Goal: Task Accomplishment & Management: Use online tool/utility

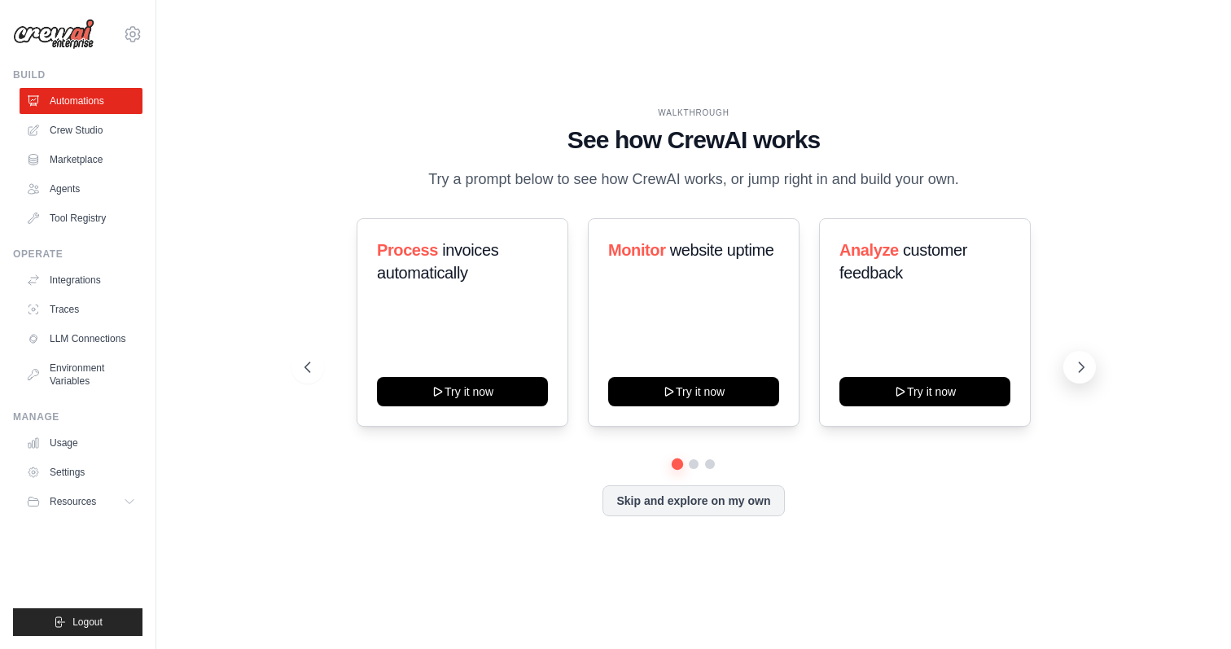
click at [1087, 366] on icon at bounding box center [1081, 367] width 16 height 16
click at [309, 362] on icon at bounding box center [306, 367] width 16 height 16
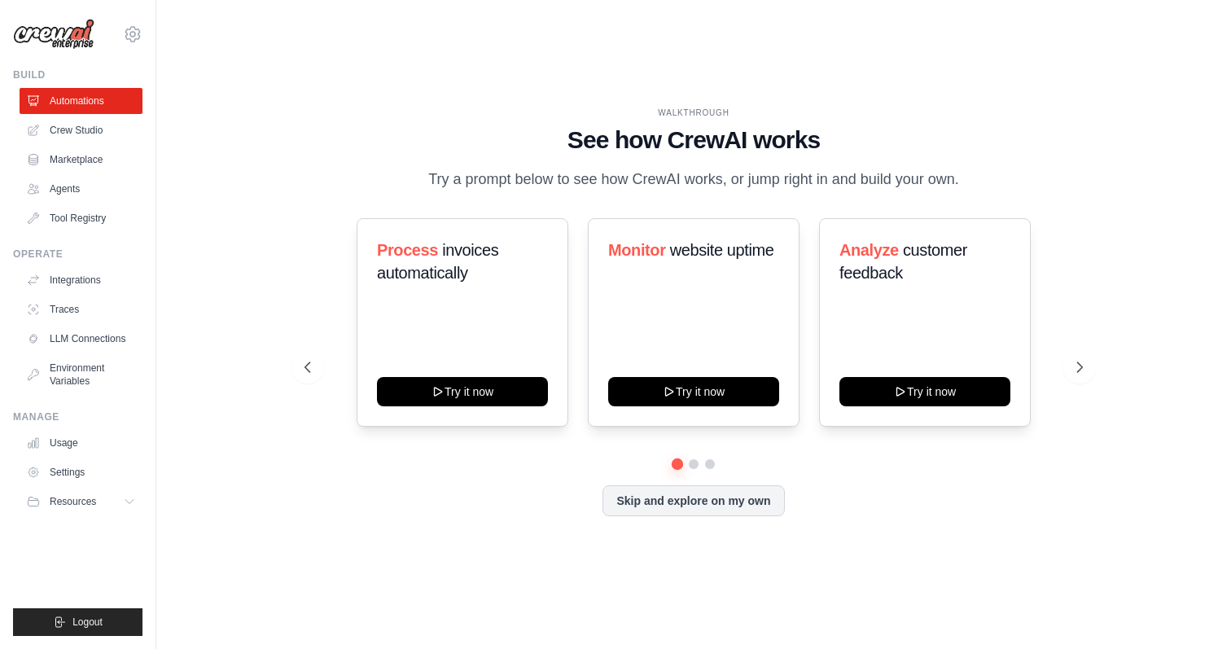
click at [1089, 347] on div "WALKTHROUGH See how [PERSON_NAME] works Try a prompt below to see how [PERSON_N…" at bounding box center [694, 324] width 818 height 435
click at [1088, 358] on button at bounding box center [1080, 367] width 33 height 33
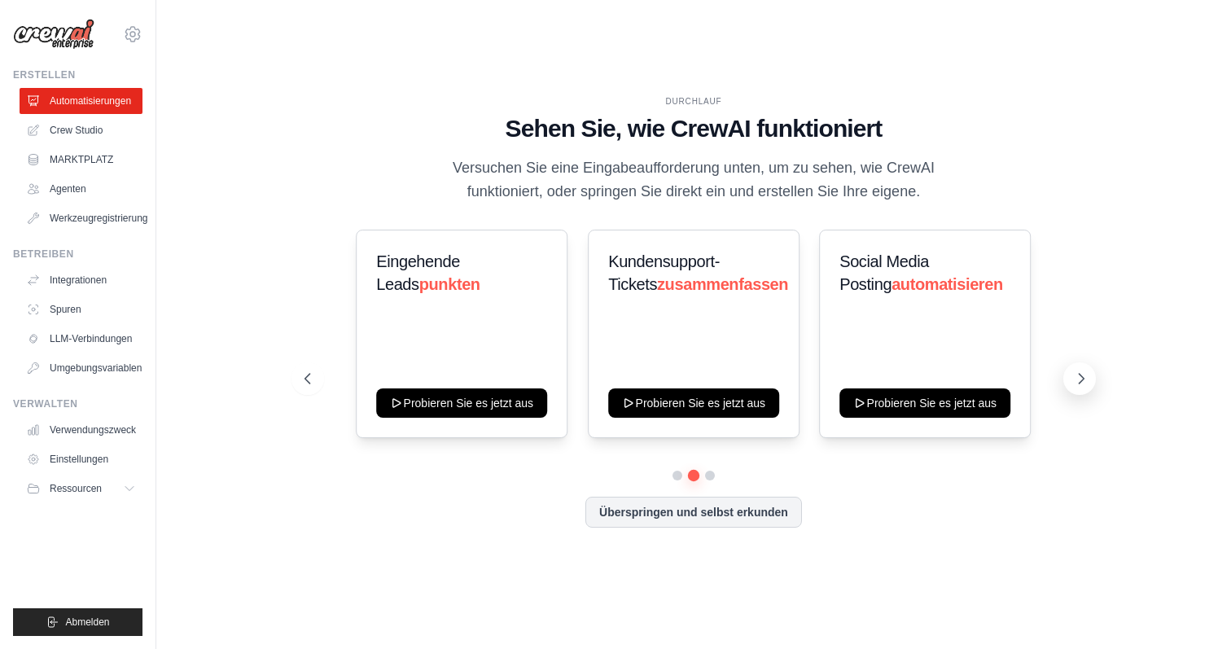
click at [1085, 369] on button at bounding box center [1080, 378] width 33 height 33
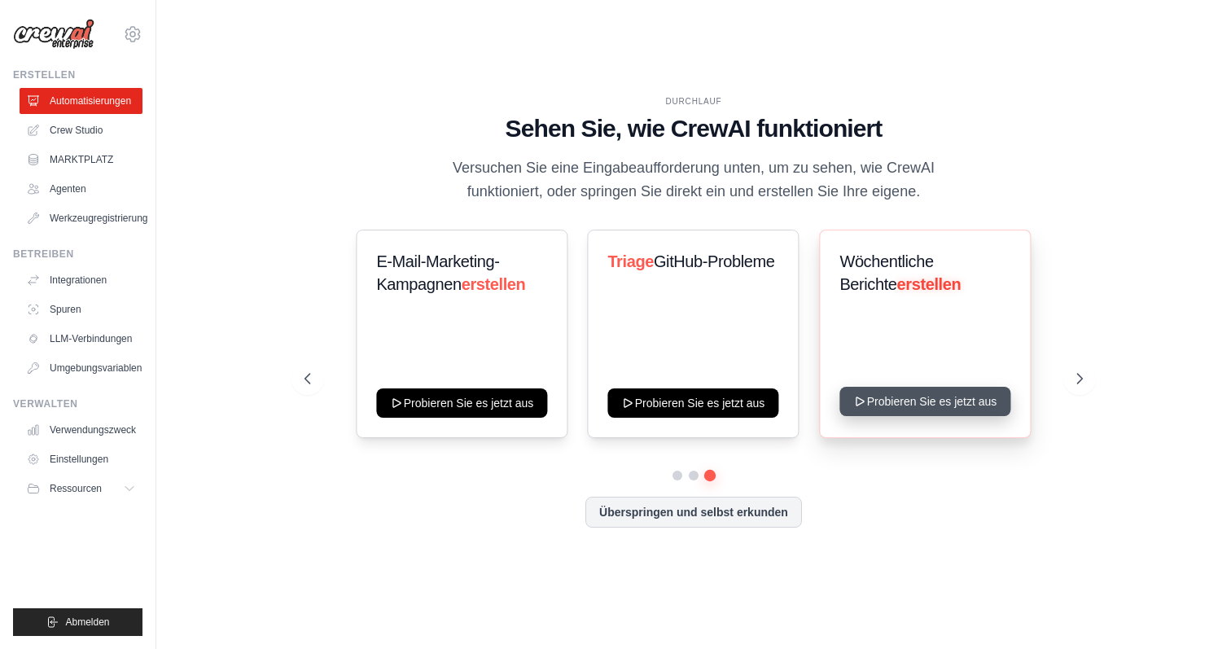
click at [978, 393] on button "Probieren Sie es jetzt aus" at bounding box center [925, 401] width 171 height 29
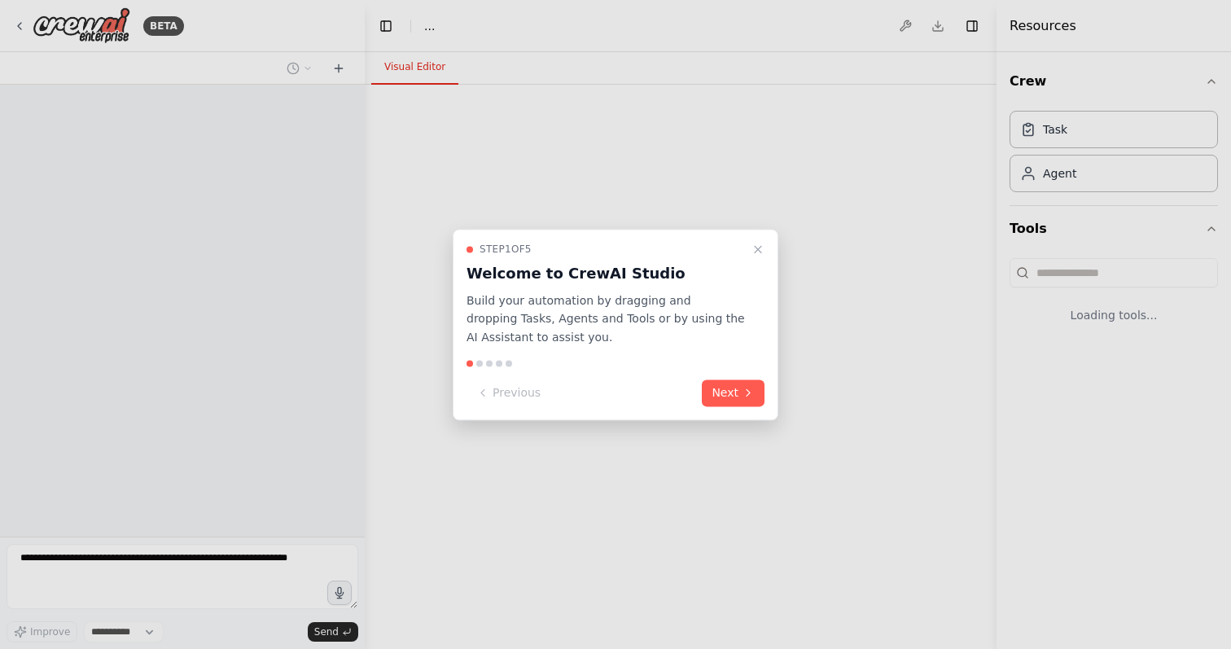
select select "****"
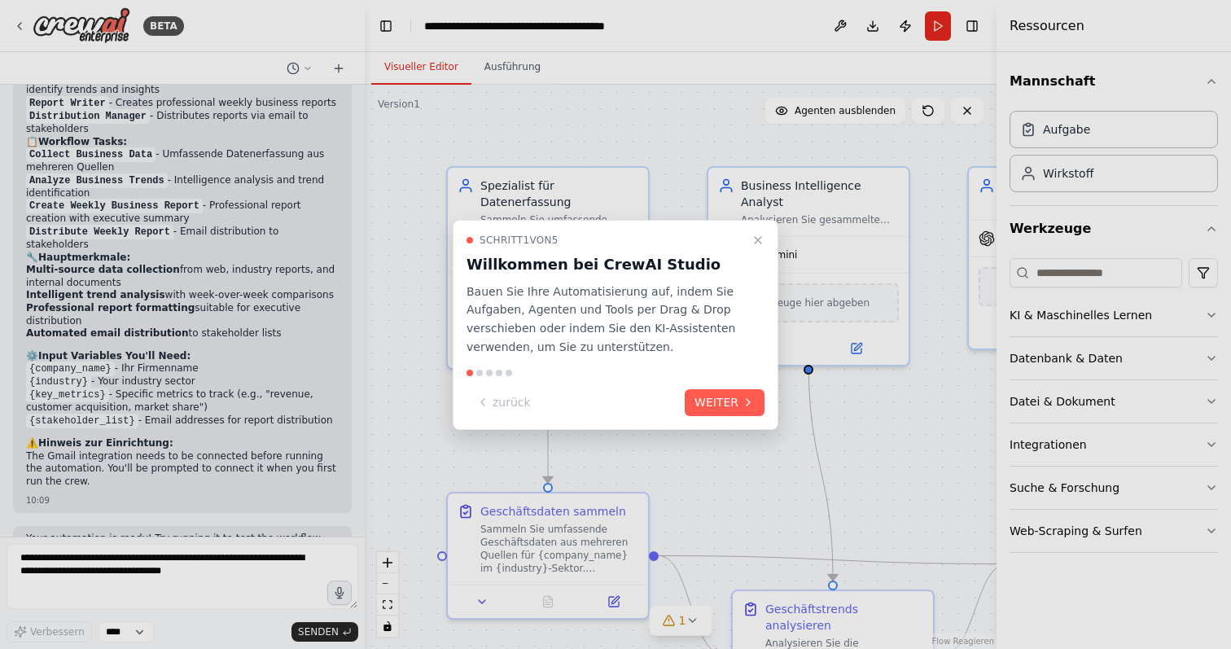
scroll to position [1252, 0]
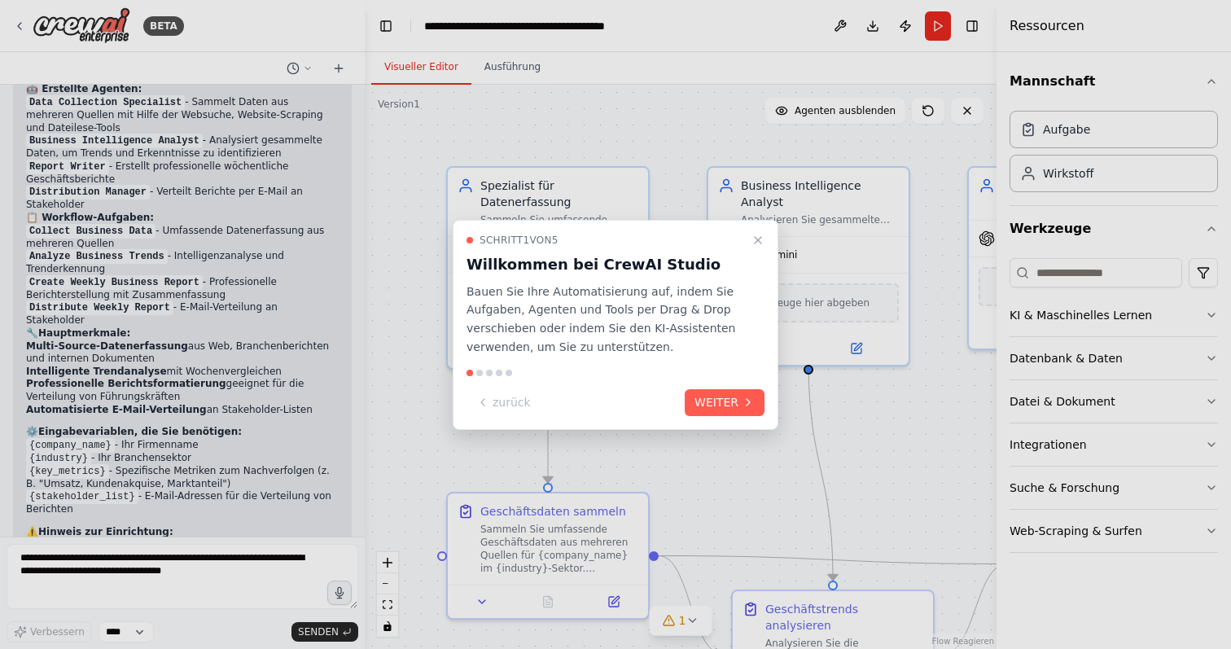
click at [813, 424] on div at bounding box center [615, 324] width 1231 height 649
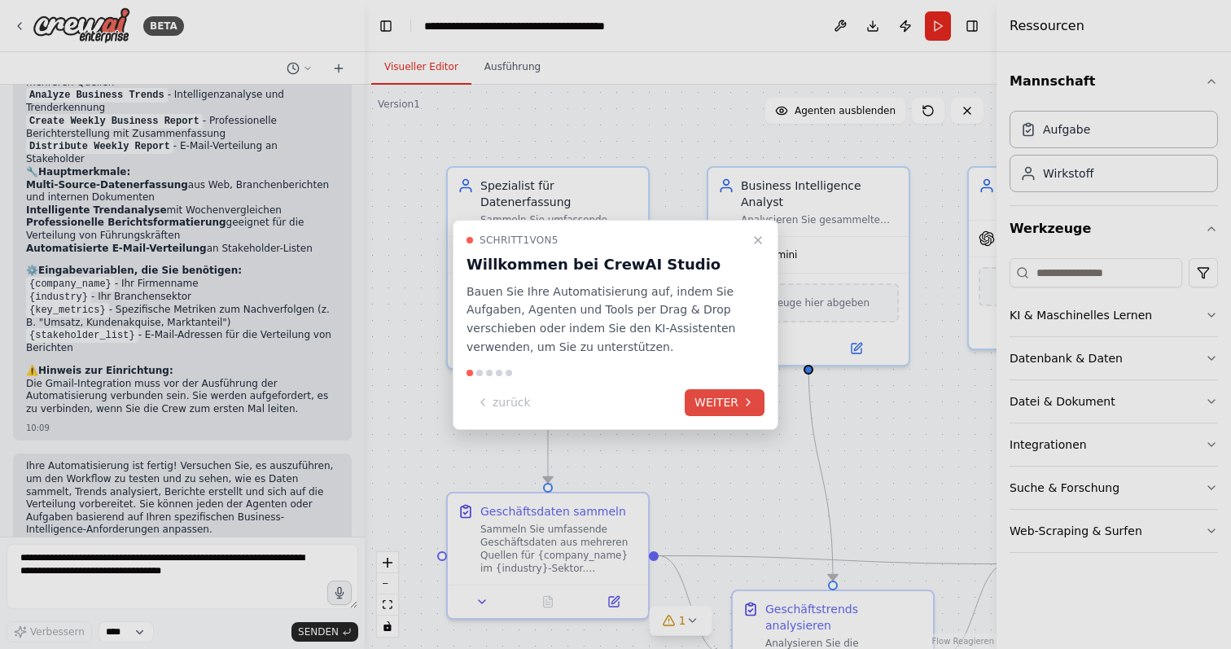
click at [708, 405] on button "WEITER" at bounding box center [725, 402] width 80 height 27
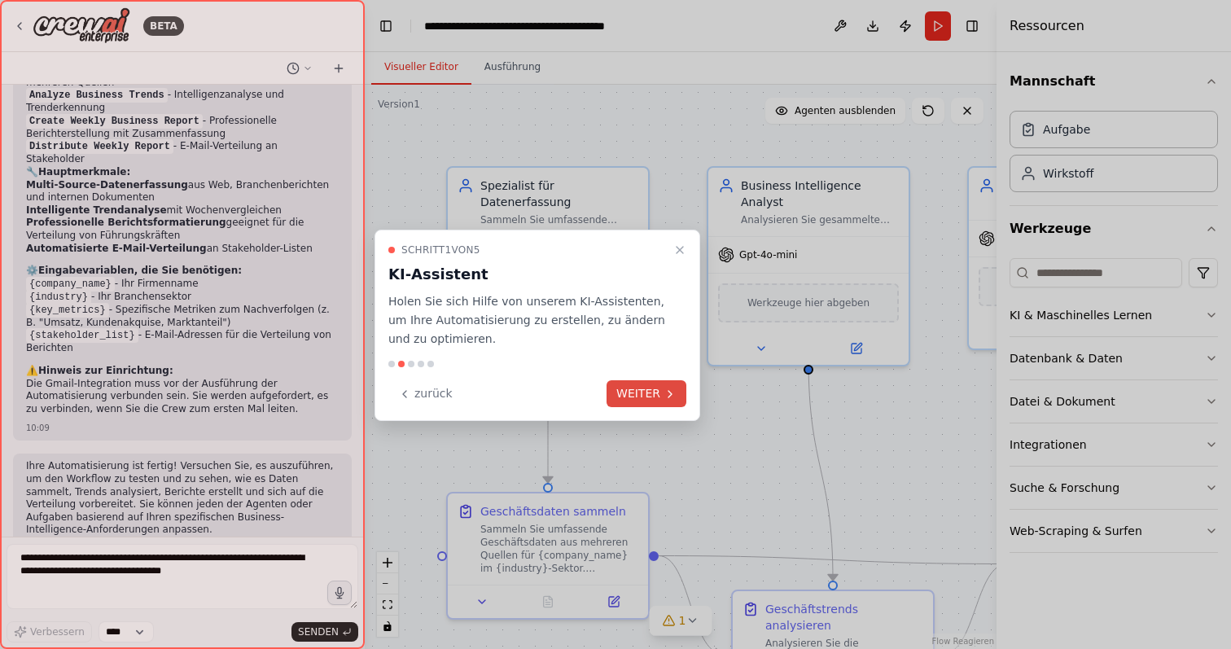
click at [635, 388] on button "WEITER" at bounding box center [647, 393] width 80 height 27
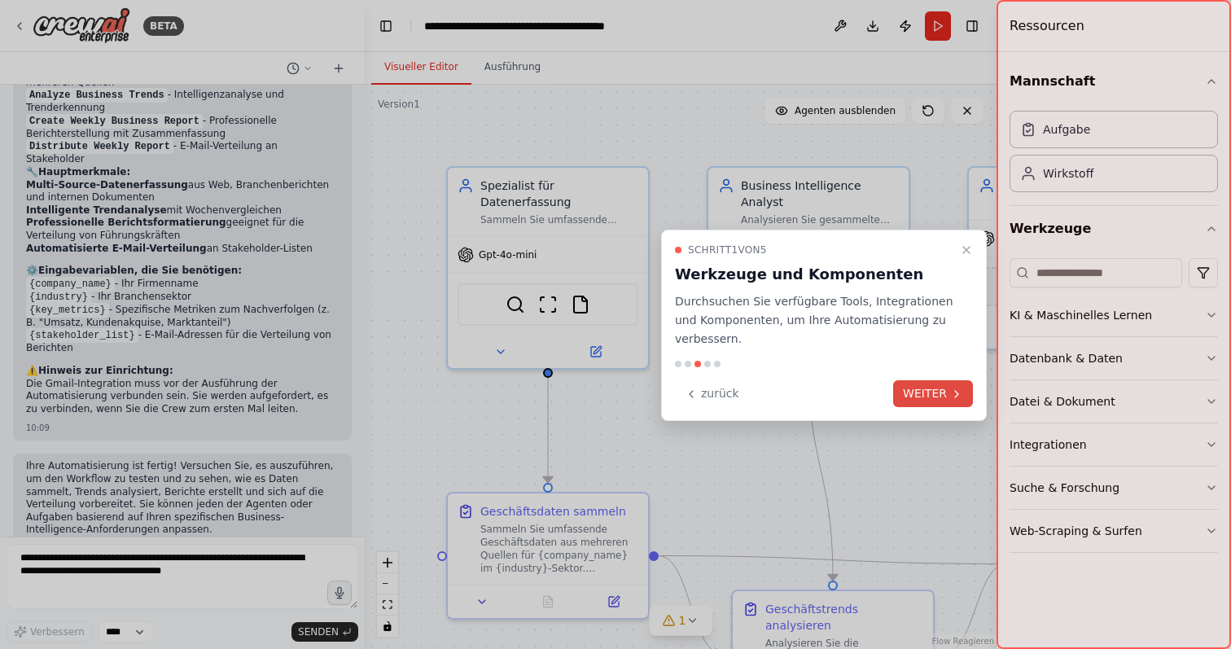
click at [929, 391] on button "WEITER" at bounding box center [933, 393] width 80 height 27
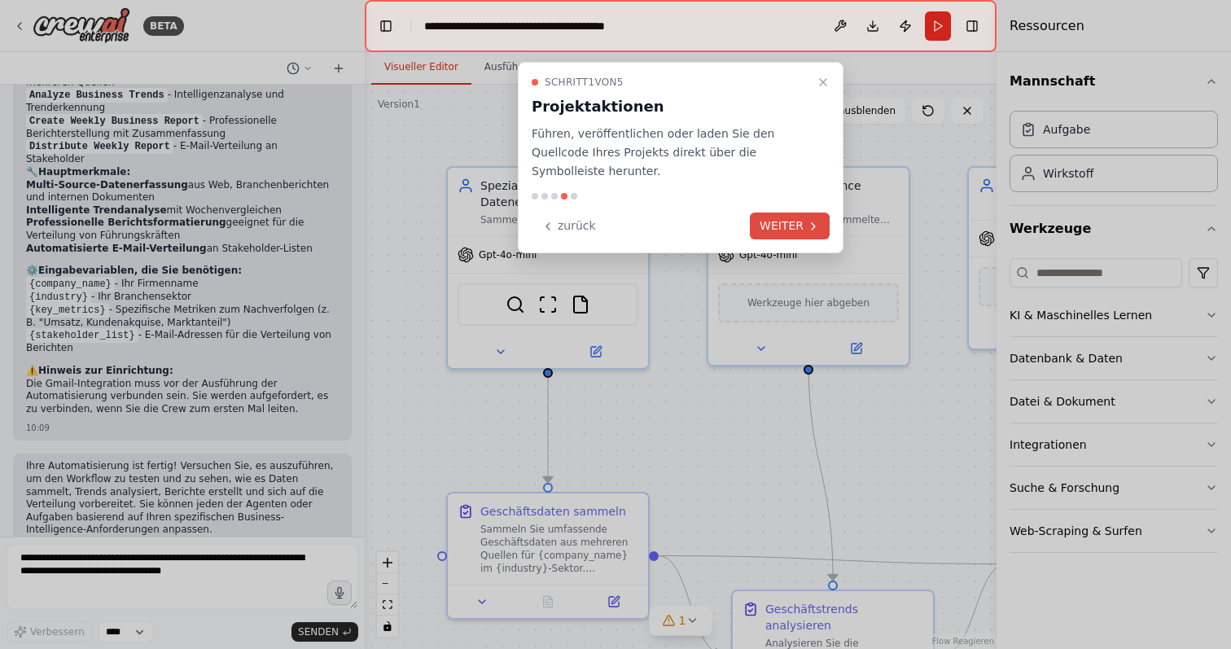
click at [783, 222] on button "WEITER" at bounding box center [790, 226] width 80 height 27
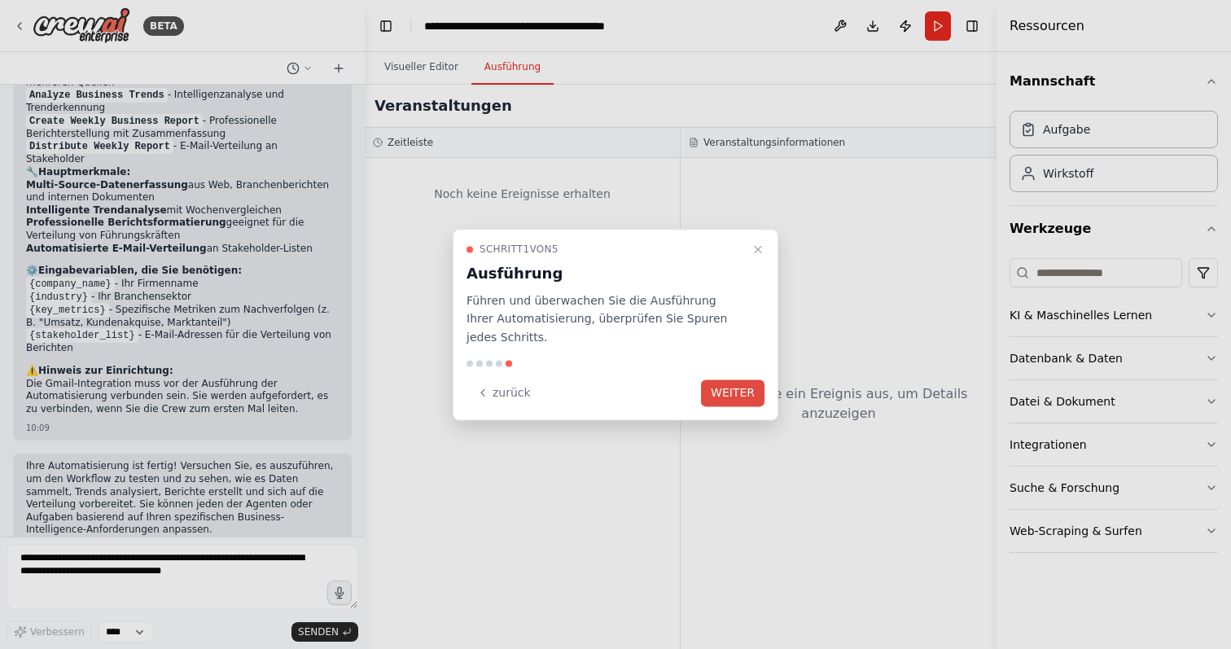
click at [734, 384] on button "WEITER" at bounding box center [733, 393] width 64 height 27
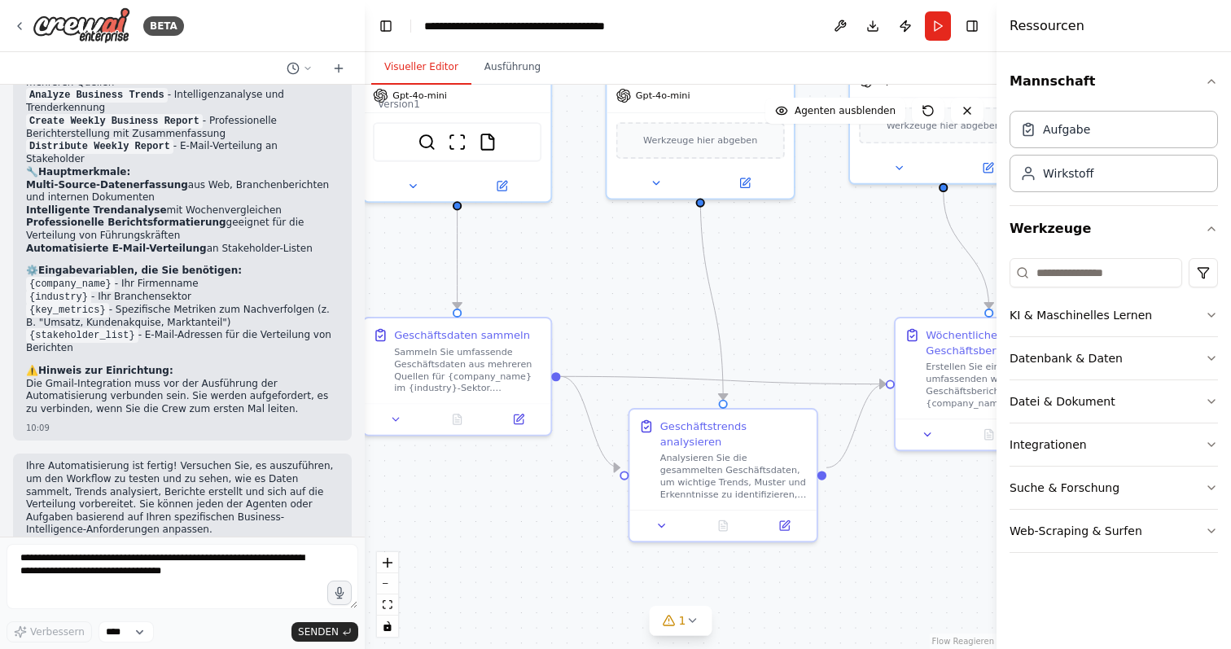
drag, startPoint x: 751, startPoint y: 506, endPoint x: 647, endPoint y: 332, distance: 202.0
click at [647, 332] on div ".deletable-edge-delete-btn { width: 20px; height: 20px; border: 0px solid #ffff…" at bounding box center [681, 367] width 632 height 564
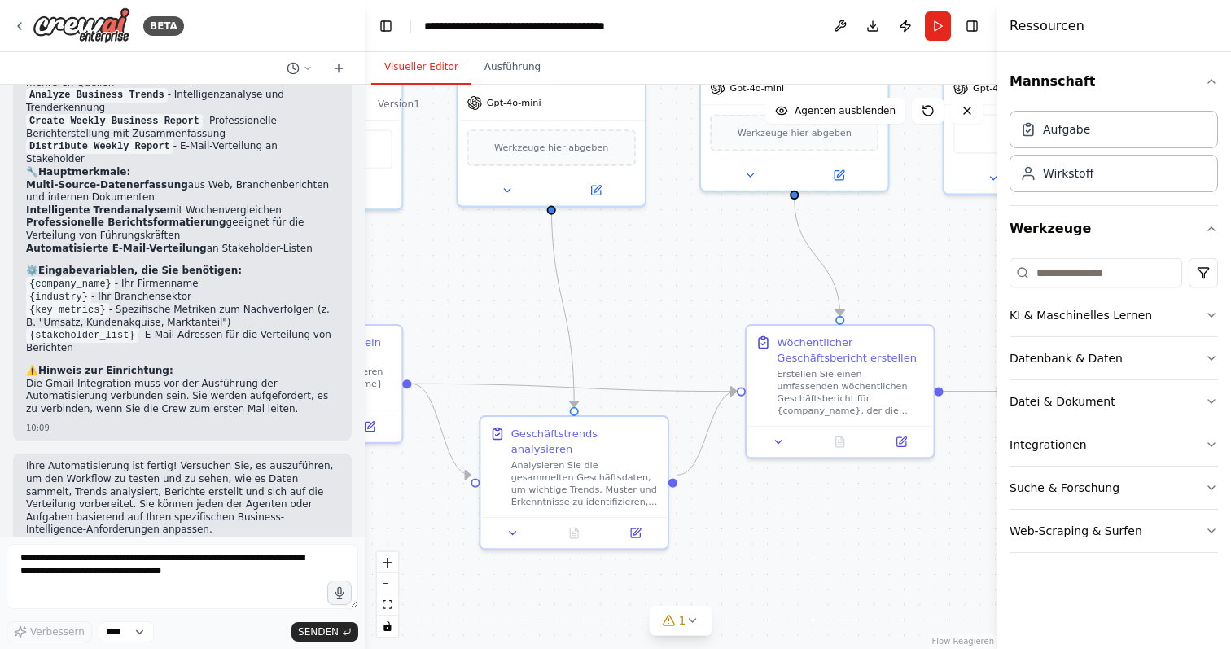
drag, startPoint x: 825, startPoint y: 335, endPoint x: 676, endPoint y: 342, distance: 149.2
click at [676, 342] on div ".deletable-edge-delete-btn { width: 20px; height: 20px; border: 0px solid #ffff…" at bounding box center [681, 367] width 632 height 564
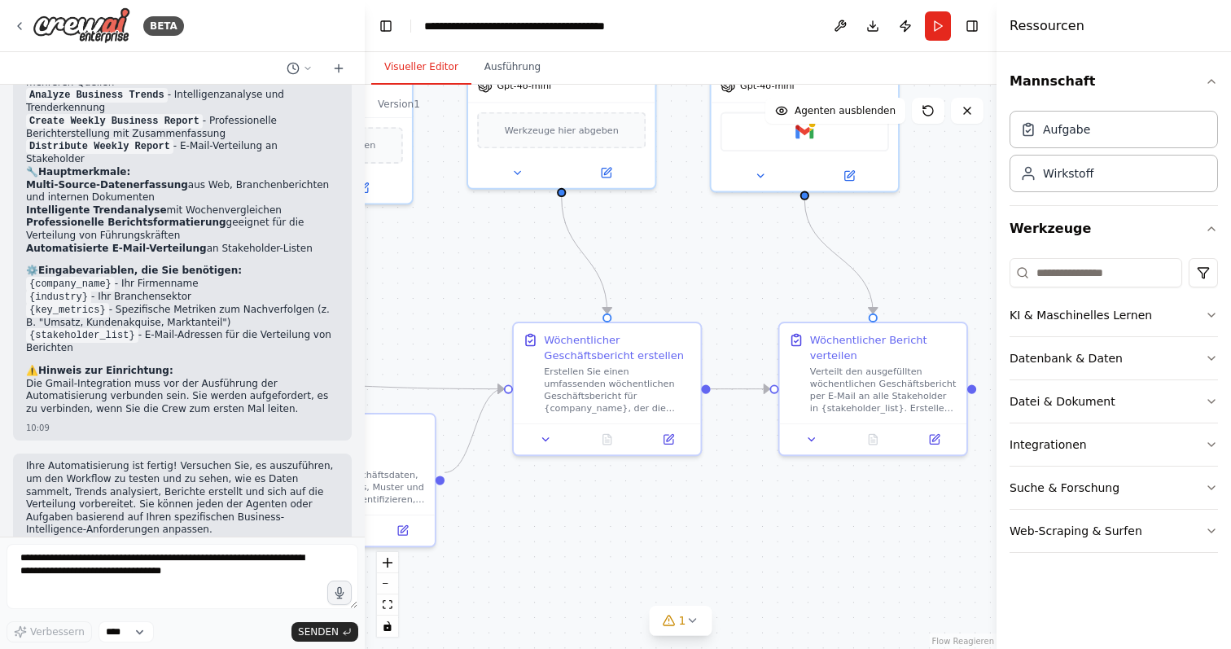
drag, startPoint x: 904, startPoint y: 301, endPoint x: 671, endPoint y: 298, distance: 232.9
click at [671, 298] on div ".deletable-edge-delete-btn { width: 20px; height: 20px; border: 0px solid #ffff…" at bounding box center [681, 367] width 632 height 564
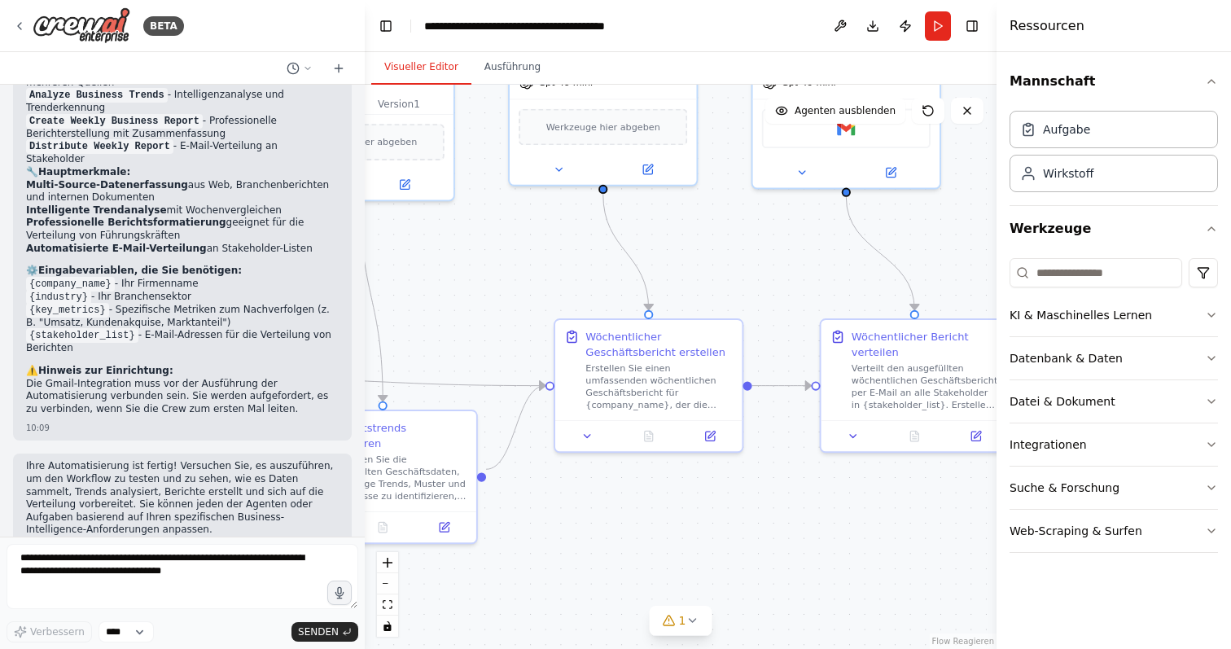
drag, startPoint x: 928, startPoint y: 268, endPoint x: 970, endPoint y: 265, distance: 41.7
click at [970, 265] on div ".deletable-edge-delete-btn { width: 20px; height: 20px; border: 0px solid #ffff…" at bounding box center [681, 367] width 632 height 564
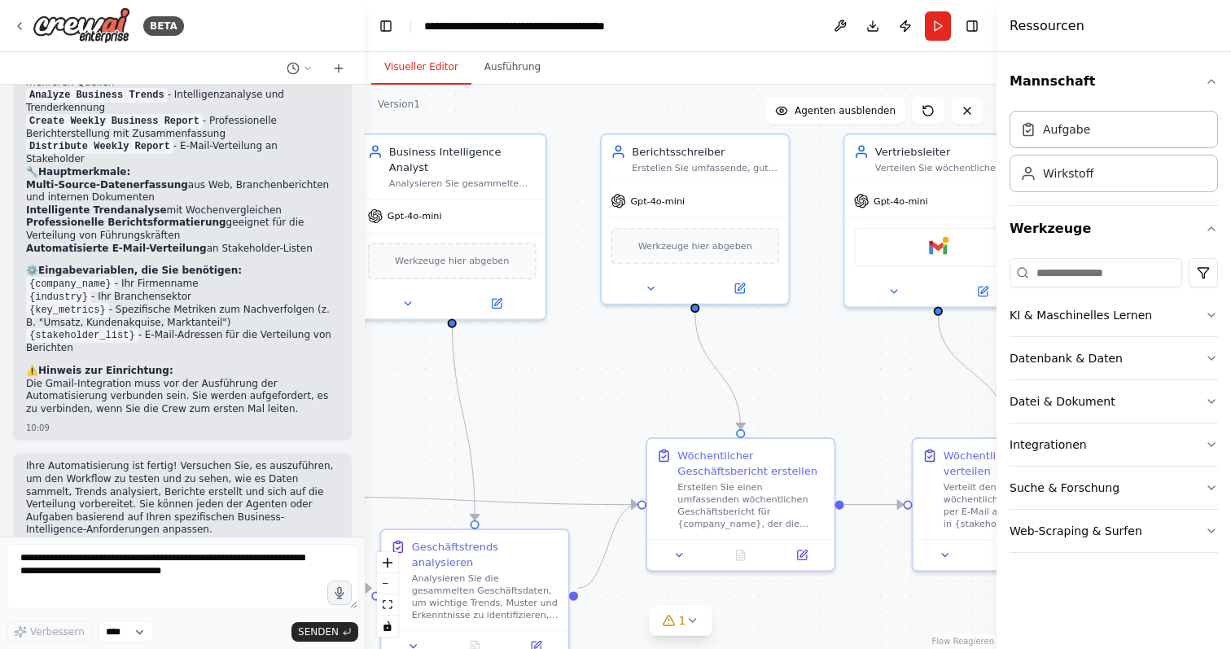
drag, startPoint x: 764, startPoint y: 266, endPoint x: 939, endPoint y: 389, distance: 214.4
click at [937, 388] on div ".deletable-edge-delete-btn { width: 20px; height: 20px; border: 0px solid #ffff…" at bounding box center [681, 367] width 632 height 564
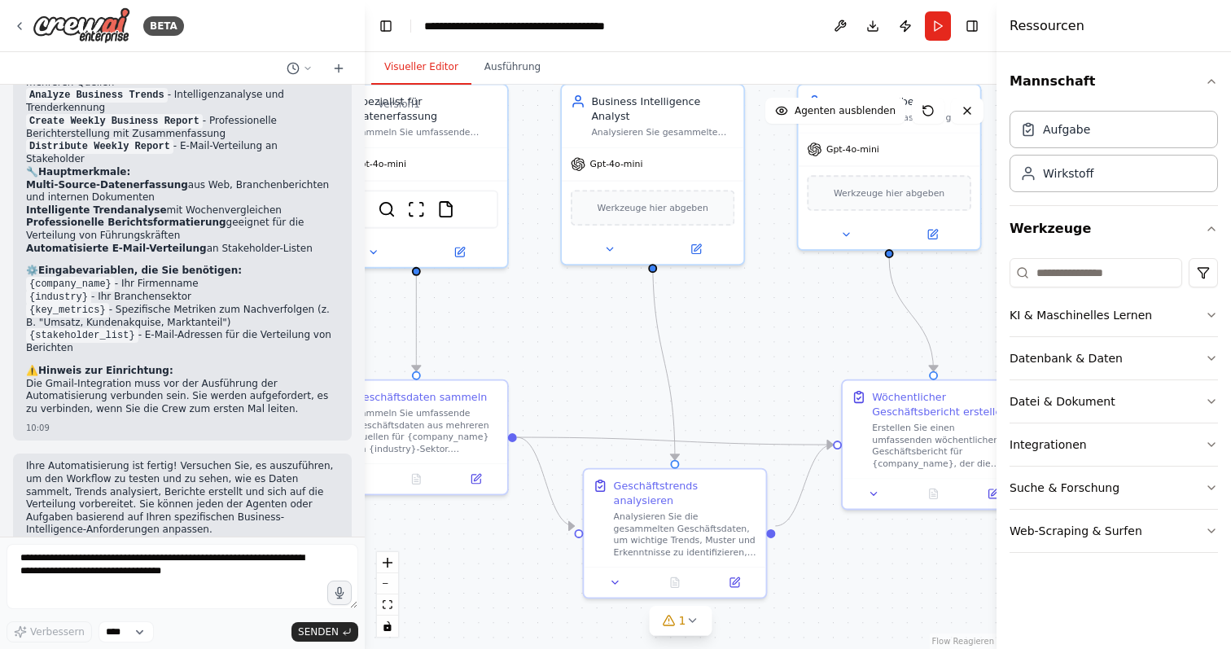
drag, startPoint x: 588, startPoint y: 484, endPoint x: 704, endPoint y: 423, distance: 130.4
click at [704, 423] on div ".deletable-edge-delete-btn { width: 20px; height: 20px; border: 0px solid #ffff…" at bounding box center [681, 367] width 632 height 564
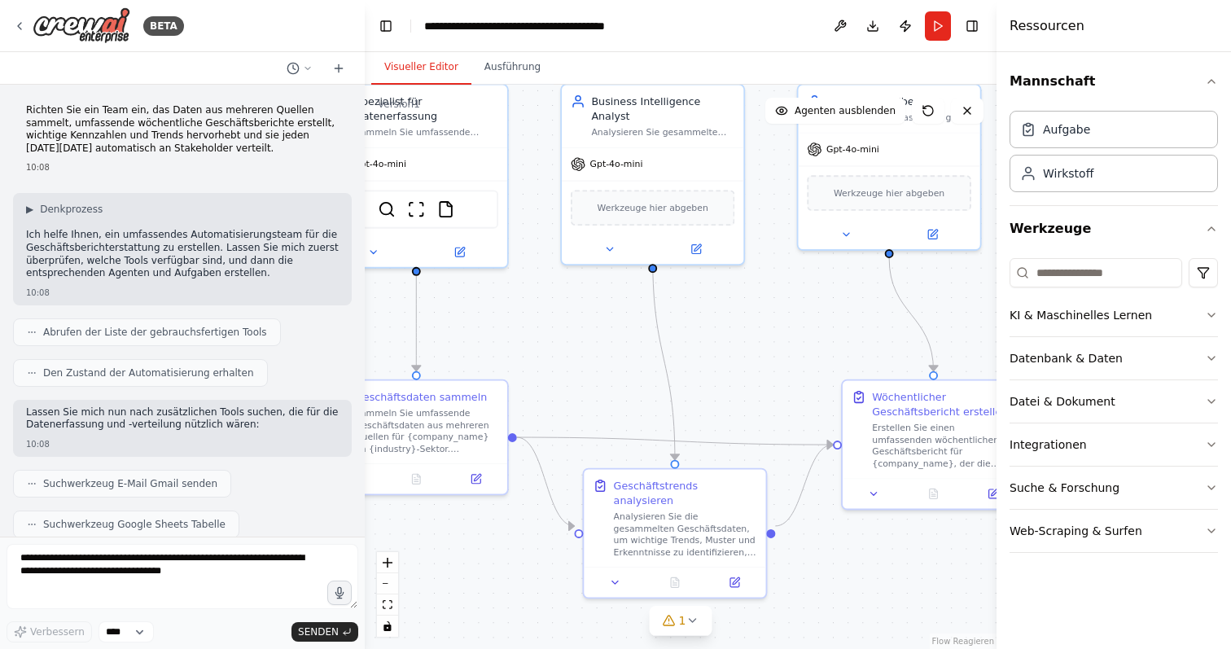
scroll to position [0, 0]
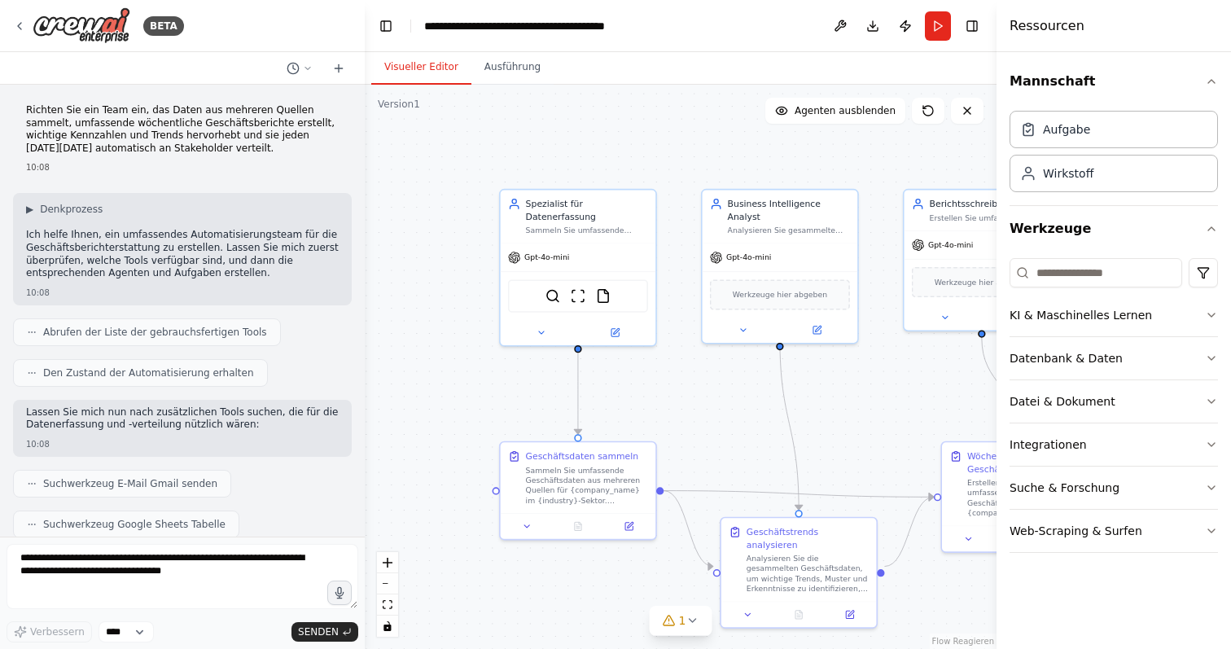
drag, startPoint x: 563, startPoint y: 312, endPoint x: 699, endPoint y: 391, distance: 157.3
click at [699, 391] on div ".deletable-edge-delete-btn { width: 20px; height: 20px; border: 0px solid #ffff…" at bounding box center [681, 367] width 632 height 564
click at [859, 121] on button "Agenten ausblenden" at bounding box center [836, 111] width 140 height 26
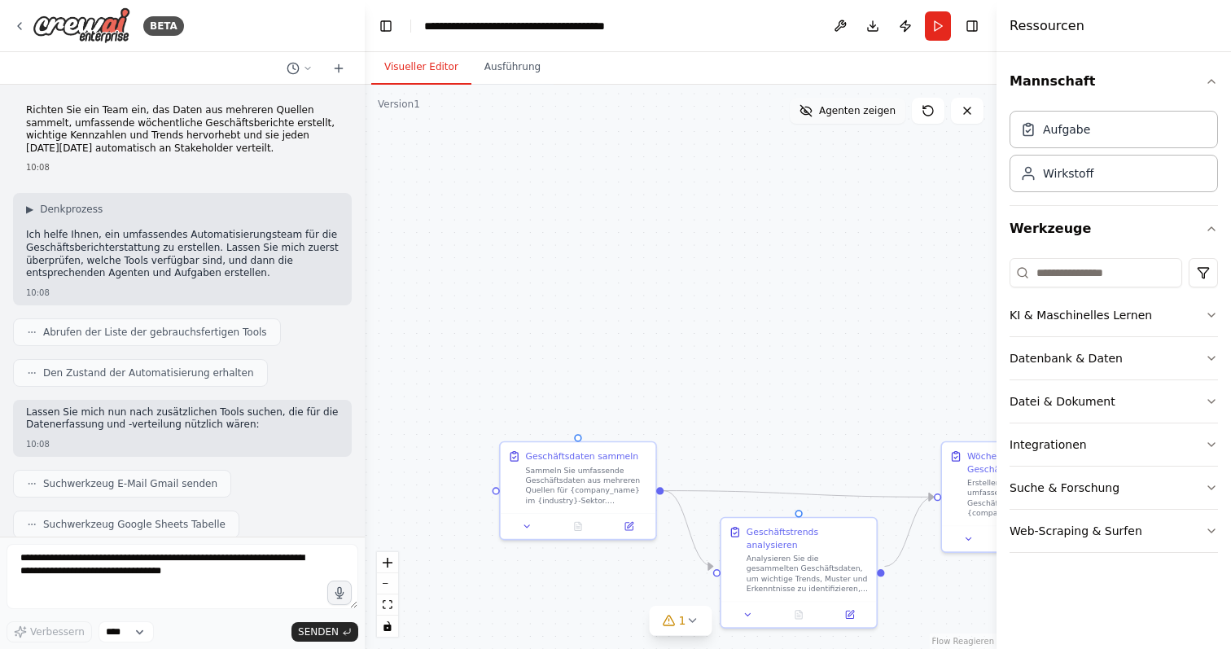
click at [867, 108] on span "Agenten zeigen" at bounding box center [857, 110] width 77 height 13
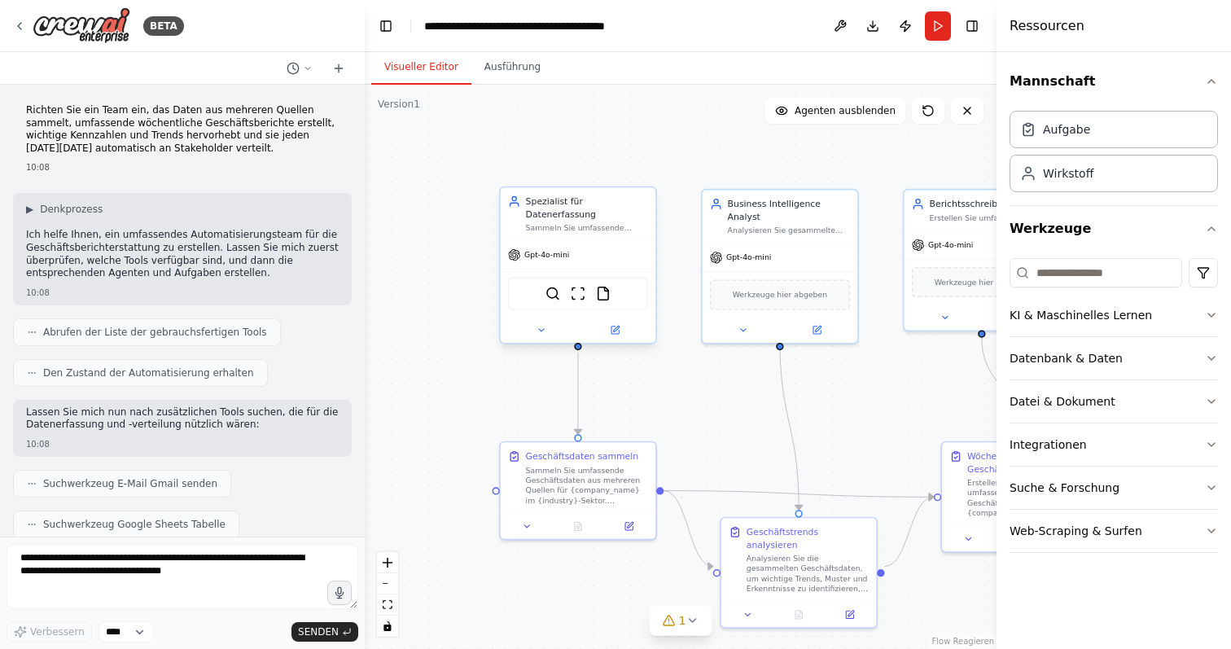
click at [570, 222] on div "Spezialist für Datenerfassung Sammeln Sie umfassende Geschäftsdaten aus mehrere…" at bounding box center [587, 213] width 122 height 37
click at [526, 331] on button at bounding box center [542, 330] width 72 height 15
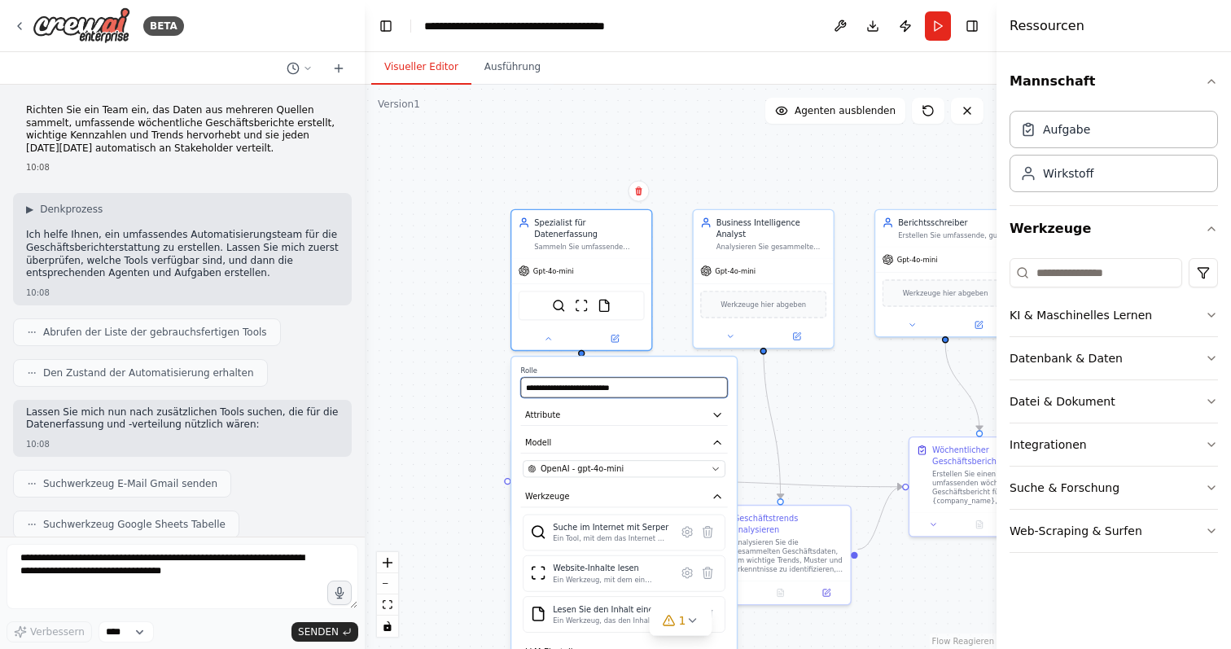
click at [629, 388] on input "**********" at bounding box center [623, 387] width 207 height 20
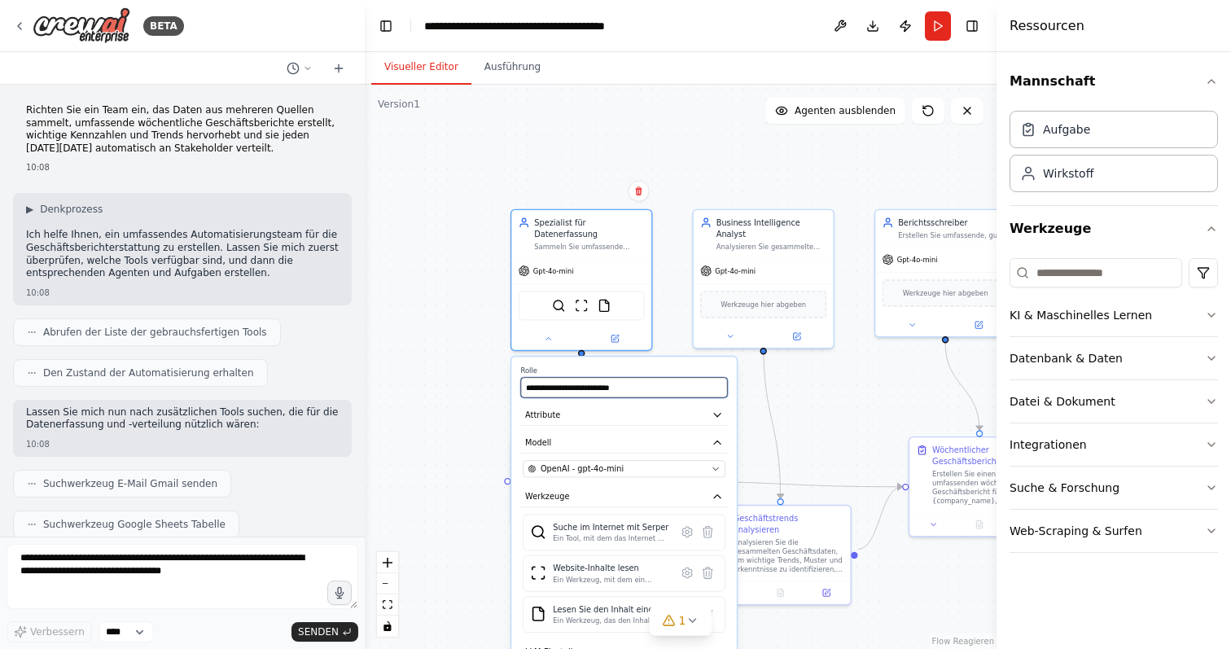
click at [629, 388] on input "**********" at bounding box center [623, 387] width 207 height 20
click at [639, 412] on button "Attribute" at bounding box center [623, 415] width 207 height 21
type input "**********"
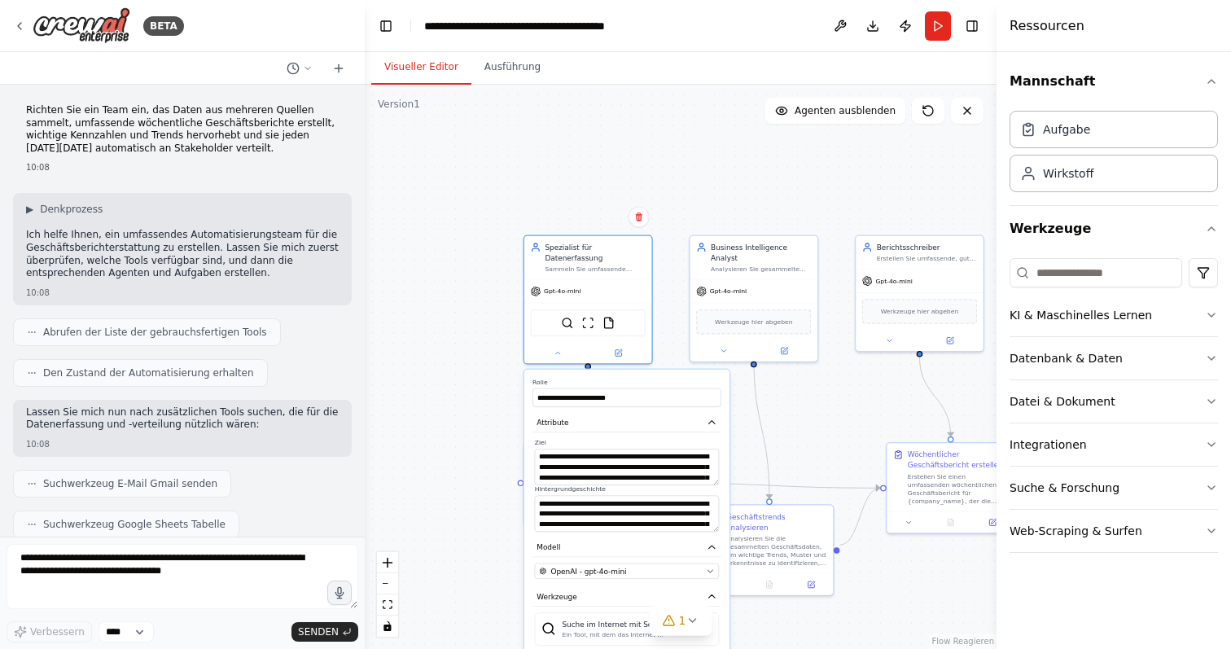
click at [817, 420] on div ".deletable-edge-delete-btn { width: 20px; height: 20px; border: 0px solid #ffff…" at bounding box center [681, 367] width 632 height 564
click at [11, 20] on div "BETA" at bounding box center [182, 26] width 365 height 52
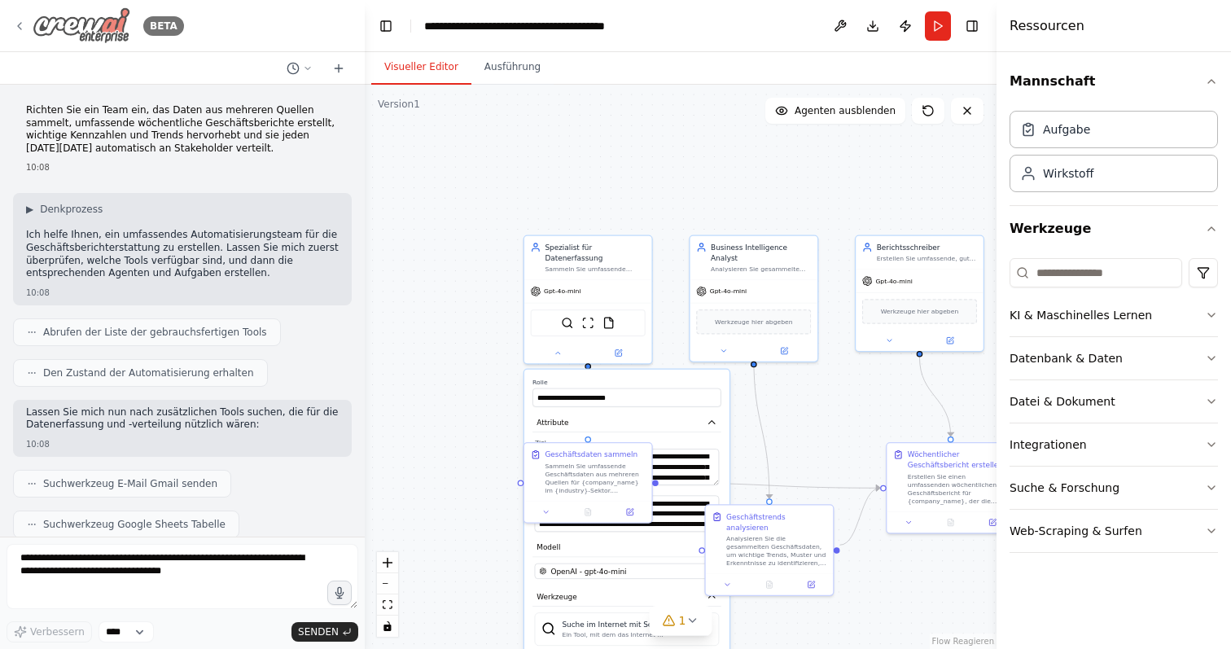
click at [16, 24] on icon at bounding box center [19, 26] width 13 height 13
